Goal: Task Accomplishment & Management: Manage account settings

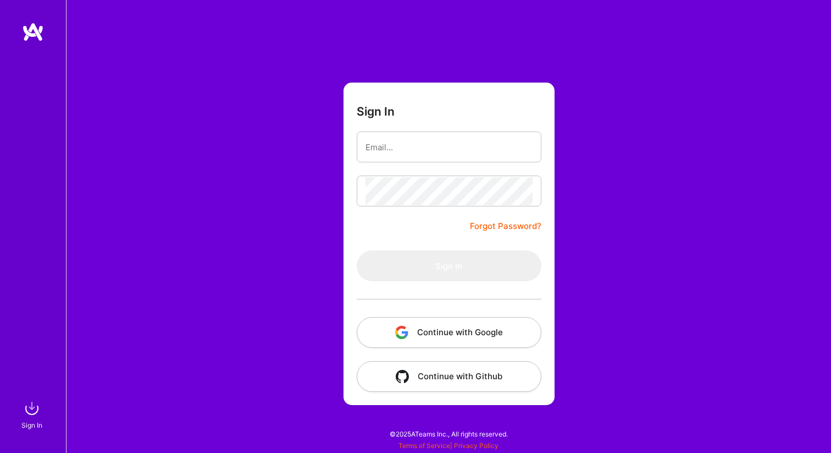
click at [409, 143] on input "email" at bounding box center [449, 147] width 167 height 28
type input "[EMAIL_ADDRESS][DOMAIN_NAME]"
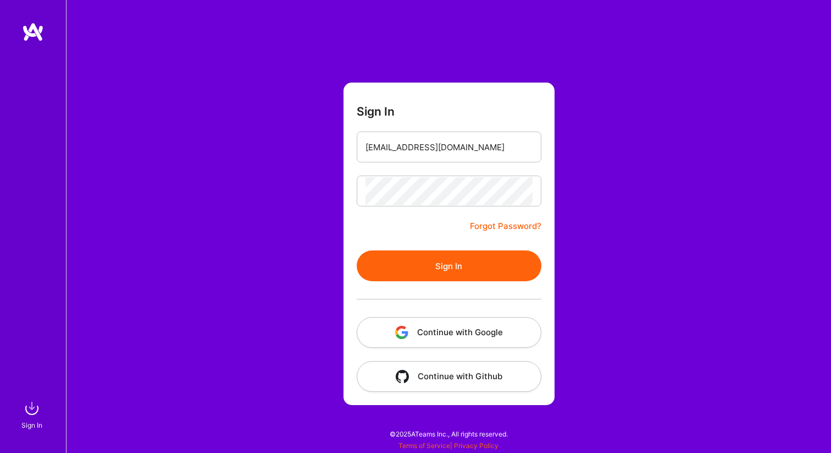
click at [462, 267] on button "Sign In" at bounding box center [449, 265] width 185 height 31
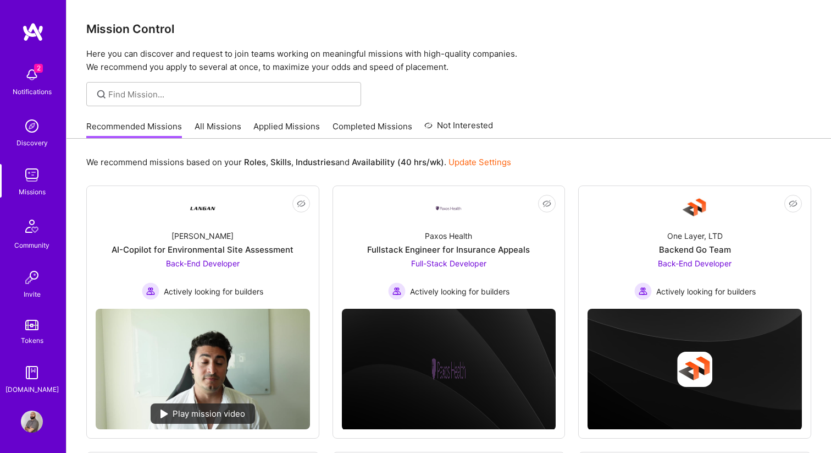
click at [32, 71] on img at bounding box center [32, 75] width 22 height 22
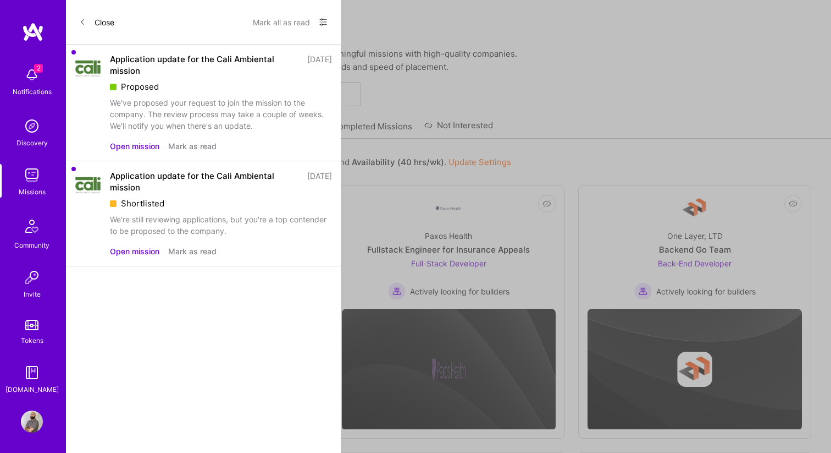
click at [179, 116] on div "We've proposed your request to join the mission to the company. The review proc…" at bounding box center [221, 114] width 222 height 35
click at [145, 144] on button "Open mission" at bounding box center [134, 146] width 49 height 12
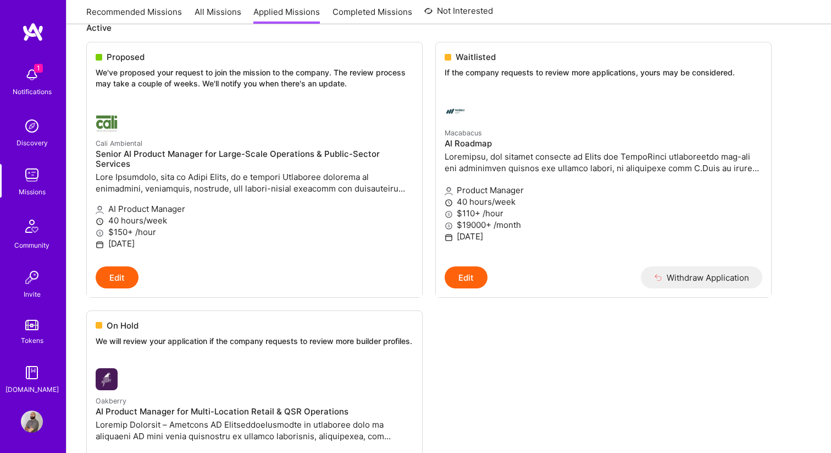
scroll to position [136, 0]
